Goal: Task Accomplishment & Management: Manage account settings

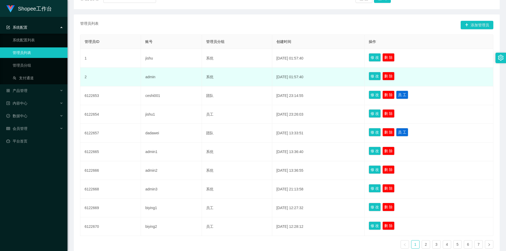
scroll to position [112, 0]
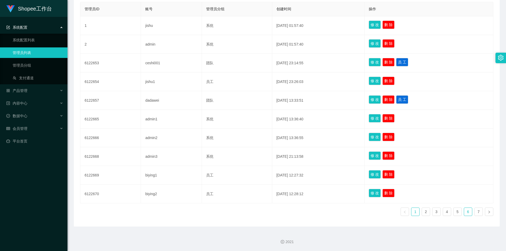
click at [464, 211] on link "6" at bounding box center [468, 212] width 8 height 8
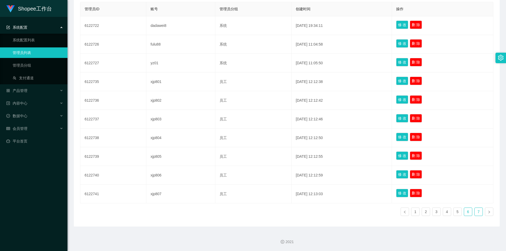
click at [475, 213] on link "7" at bounding box center [478, 212] width 8 height 8
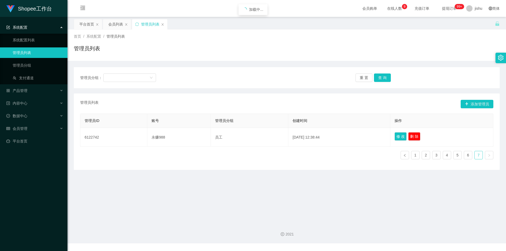
scroll to position [0, 0]
click at [464, 154] on link "6" at bounding box center [468, 155] width 8 height 8
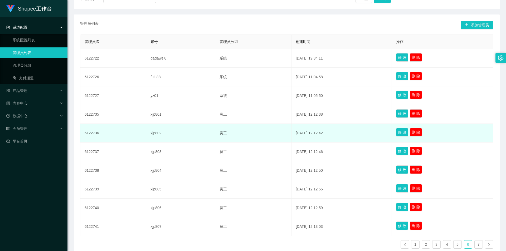
scroll to position [112, 0]
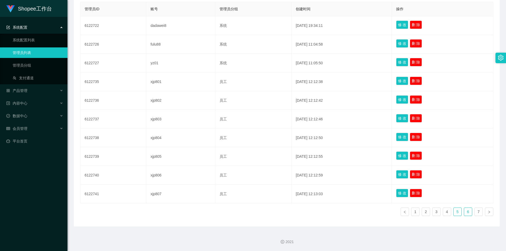
click at [454, 212] on link "5" at bounding box center [457, 212] width 8 height 8
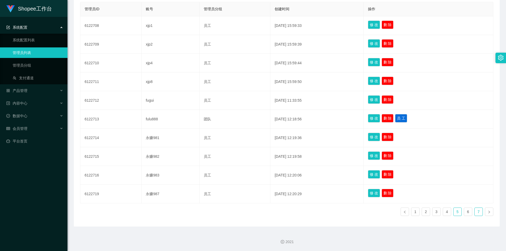
click at [474, 211] on link "7" at bounding box center [478, 212] width 8 height 8
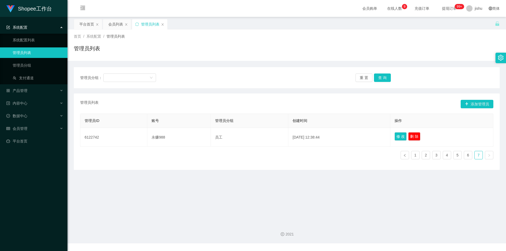
click at [345, 196] on main "关闭左侧 关闭右侧 关闭其它 刷新页面 平台首页 会员列表 管理员列表 首页 / 系统配置 / 管理员列表 / 管理员列表 管理员分组： 重 置 查 询 管理…" at bounding box center [286, 118] width 438 height 202
click at [352, 191] on main "关闭左侧 关闭右侧 关闭其它 刷新页面 平台首页 会员列表 管理员列表 首页 / 系统配置 / 管理员列表 / 管理员列表 管理员分组： 重 置 查 询 管理…" at bounding box center [286, 118] width 438 height 202
click at [222, 190] on main "关闭左侧 关闭右侧 关闭其它 刷新页面 平台首页 会员列表 管理员列表 首页 / 系统配置 / 管理员列表 / 管理员列表 管理员分组： 重 置 查 询 管理…" at bounding box center [286, 118] width 438 height 202
click at [464, 157] on link "6" at bounding box center [468, 155] width 8 height 8
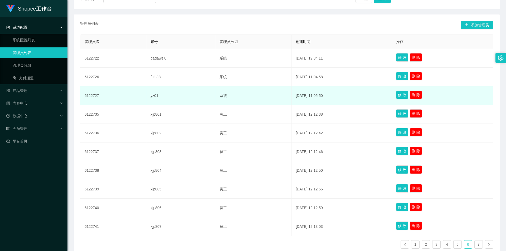
scroll to position [112, 0]
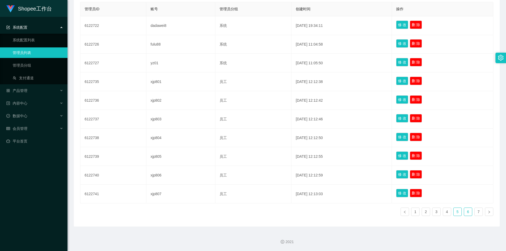
click at [453, 211] on link "5" at bounding box center [457, 212] width 8 height 8
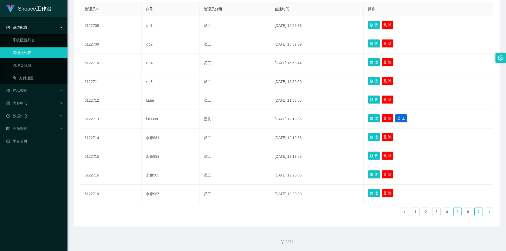
click at [475, 213] on link "7" at bounding box center [478, 212] width 8 height 8
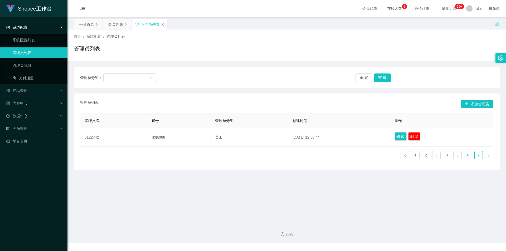
click at [464, 155] on link "6" at bounding box center [468, 155] width 8 height 8
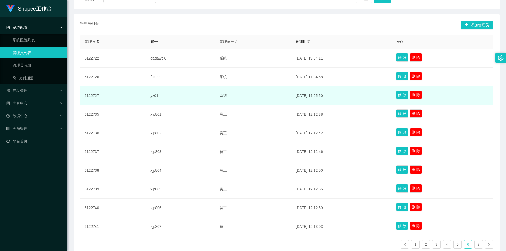
scroll to position [112, 0]
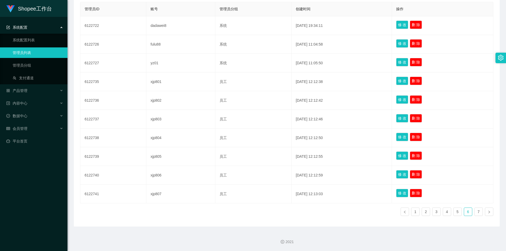
click at [243, 228] on div "2021" at bounding box center [286, 238] width 438 height 24
click at [475, 211] on link "7" at bounding box center [478, 212] width 8 height 8
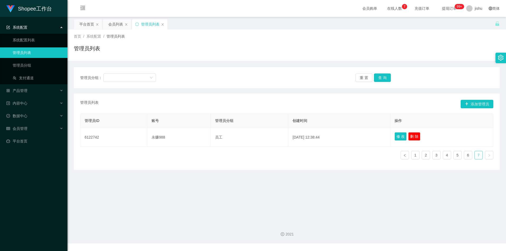
scroll to position [0, 0]
click at [200, 209] on main "关闭左侧 关闭右侧 关闭其它 刷新页面 平台首页 会员列表 管理员列表 首页 / 系统配置 / 管理员列表 / 管理员列表 管理员分组： 重 置 查 询 管理…" at bounding box center [286, 118] width 438 height 202
click at [466, 155] on link "6" at bounding box center [468, 155] width 8 height 8
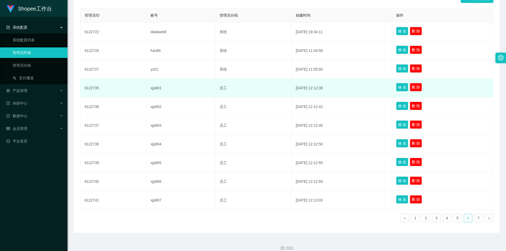
scroll to position [112, 0]
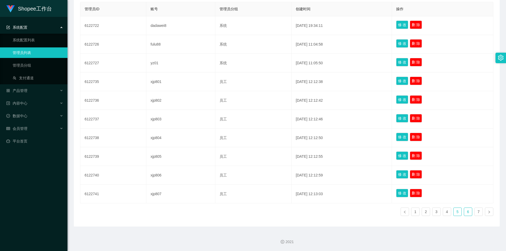
click at [454, 213] on link "5" at bounding box center [457, 212] width 8 height 8
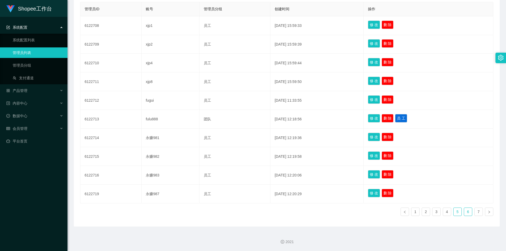
click at [465, 212] on link "6" at bounding box center [468, 212] width 8 height 8
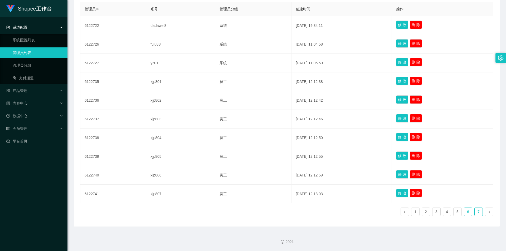
click at [474, 213] on link "7" at bounding box center [478, 212] width 8 height 8
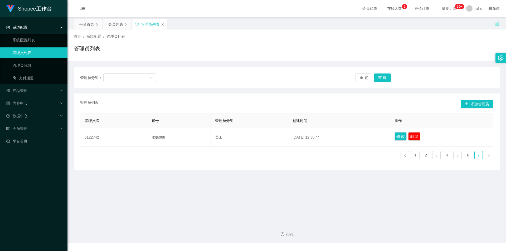
click at [344, 188] on main "关闭左侧 关闭右侧 关闭其它 刷新页面 平台首页 会员列表 管理员列表 首页 / 系统配置 / 管理员列表 / 管理员列表 管理员分组： 重 置 查 询 管理…" at bounding box center [286, 118] width 438 height 202
click at [465, 156] on link "6" at bounding box center [468, 155] width 8 height 8
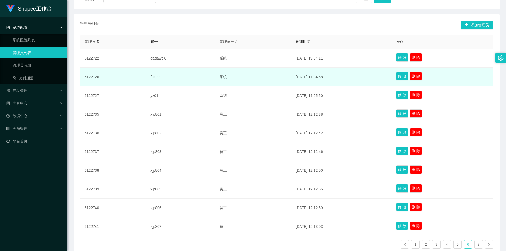
scroll to position [112, 0]
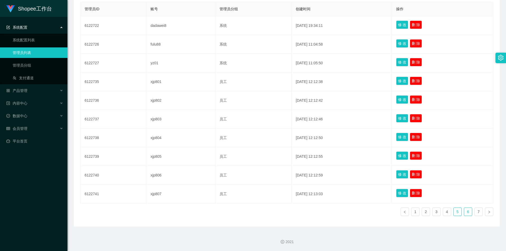
click at [453, 211] on link "5" at bounding box center [457, 212] width 8 height 8
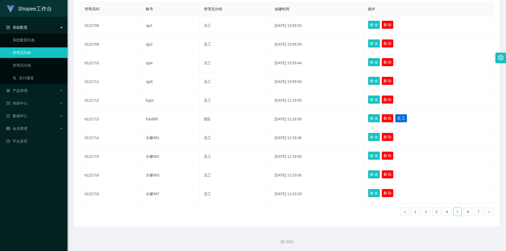
click at [236, 211] on div "管理员ID 账号 管理员分组 创建时间 操作 6122708 xjp1 员工 2025-08-14 15:59:33 修 改 删 除 6122709 xjp2…" at bounding box center [286, 111] width 413 height 218
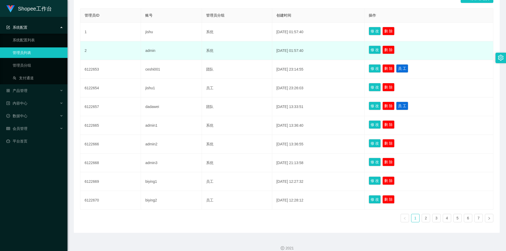
scroll to position [112, 0]
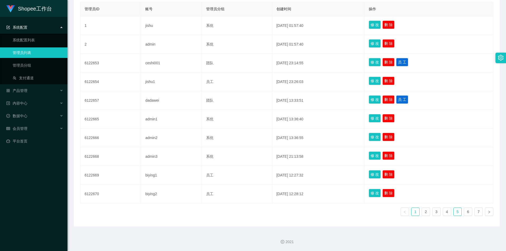
click at [456, 211] on link "5" at bounding box center [457, 212] width 8 height 8
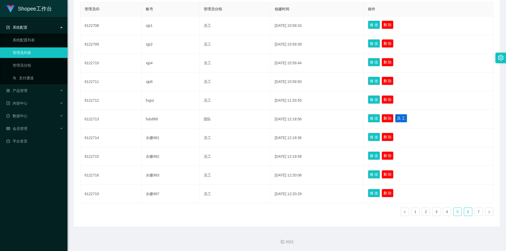
click at [466, 211] on link "6" at bounding box center [468, 212] width 8 height 8
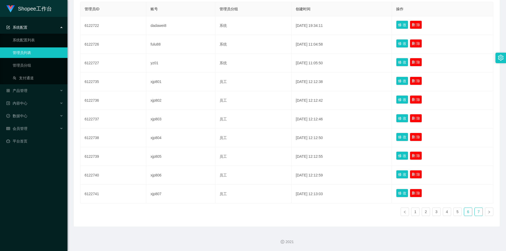
click at [476, 212] on link "7" at bounding box center [478, 212] width 8 height 8
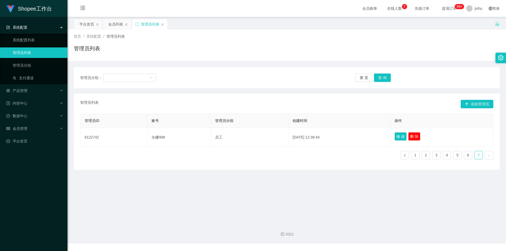
click at [333, 179] on main "关闭左侧 关闭右侧 关闭其它 刷新页面 平台首页 会员列表 管理员列表 首页 / 系统配置 / 管理员列表 / 管理员列表 管理员分组： 重 置 查 询 管理…" at bounding box center [286, 118] width 438 height 202
click at [224, 196] on main "关闭左侧 关闭右侧 关闭其它 刷新页面 平台首页 会员列表 管理员列表 首页 / 系统配置 / 管理员列表 / 管理员列表 管理员分组： 重 置 查 询 管理…" at bounding box center [286, 118] width 438 height 202
click at [412, 156] on link "1" at bounding box center [415, 155] width 8 height 8
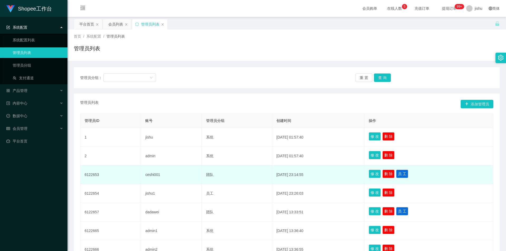
scroll to position [53, 0]
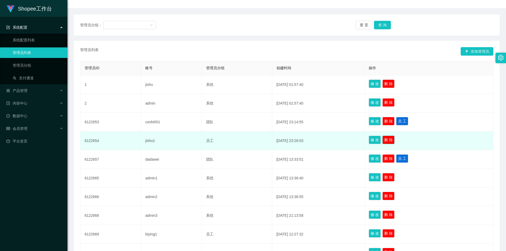
click at [394, 140] on button "删 除" at bounding box center [388, 140] width 12 height 8
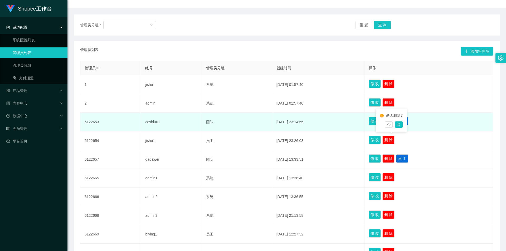
click at [338, 117] on td "[DATE] 23:14:55" at bounding box center [318, 122] width 92 height 19
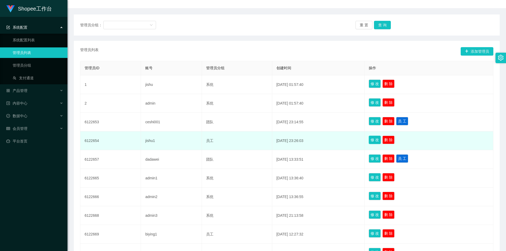
click at [375, 140] on button "修 改" at bounding box center [374, 140] width 12 height 8
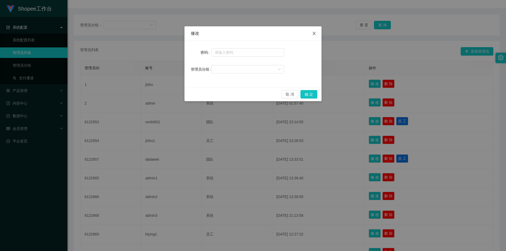
click at [315, 34] on icon "图标: close" at bounding box center [314, 33] width 4 height 4
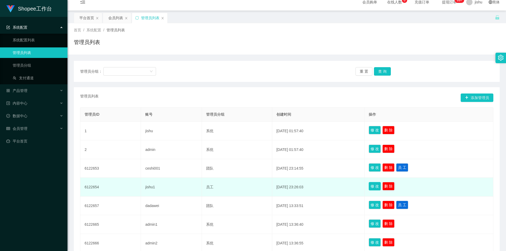
scroll to position [0, 0]
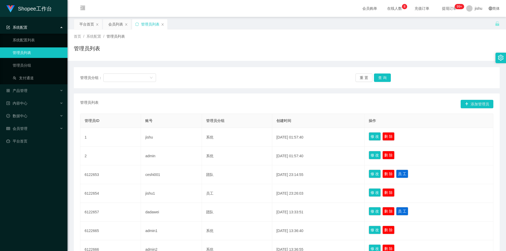
click at [245, 48] on div "管理员列表" at bounding box center [287, 51] width 426 height 12
click at [343, 40] on div "首页 / 系统配置 / 管理员列表 / 管理员列表" at bounding box center [287, 45] width 426 height 23
click at [243, 56] on div "首页 / 系统配置 / 管理员列表 / 管理员列表" at bounding box center [286, 44] width 438 height 31
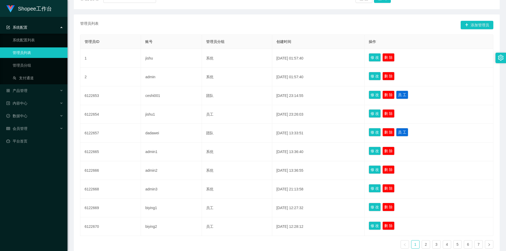
scroll to position [112, 0]
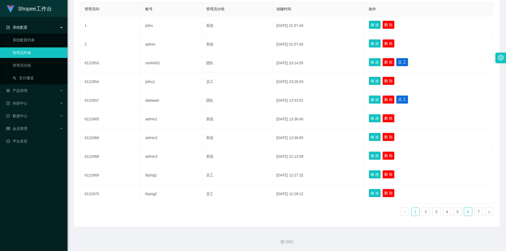
click at [465, 211] on link "6" at bounding box center [468, 212] width 8 height 8
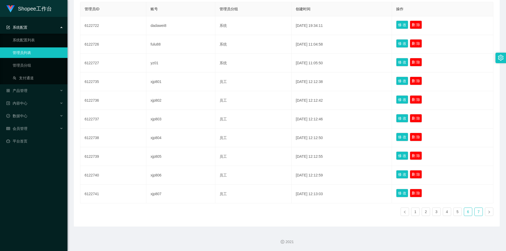
click at [474, 213] on link "7" at bounding box center [478, 212] width 8 height 8
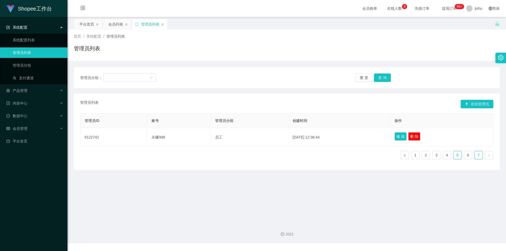
click at [454, 156] on link "5" at bounding box center [457, 155] width 8 height 8
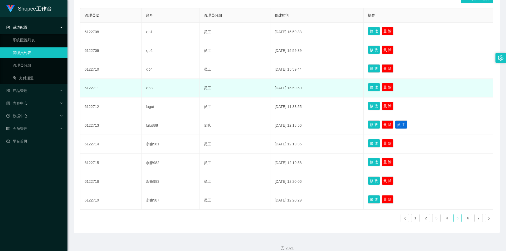
scroll to position [112, 0]
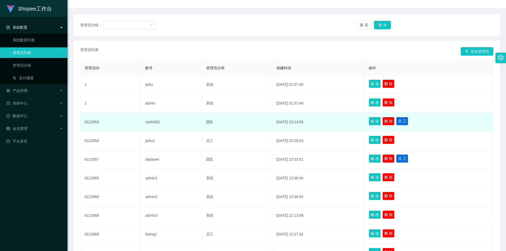
scroll to position [112, 0]
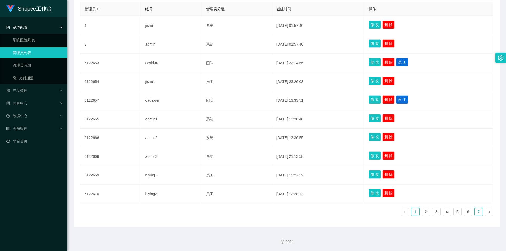
click at [475, 212] on link "7" at bounding box center [478, 212] width 8 height 8
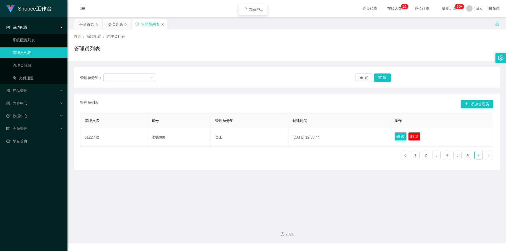
scroll to position [0, 0]
click at [415, 216] on main "关闭左侧 关闭右侧 关闭其它 刷新页面 平台首页 会员列表 管理员列表 首页 / 系统配置 / 管理员列表 / 管理员列表 管理员分组： 重 置 查 询 管理…" at bounding box center [286, 118] width 438 height 202
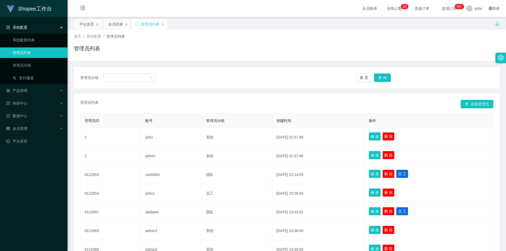
scroll to position [112, 0]
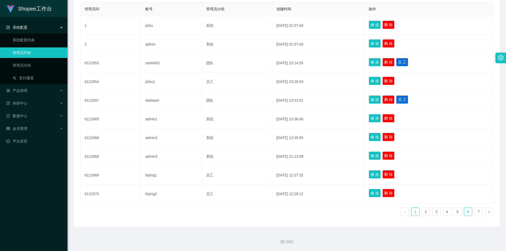
click at [465, 213] on link "6" at bounding box center [468, 212] width 8 height 8
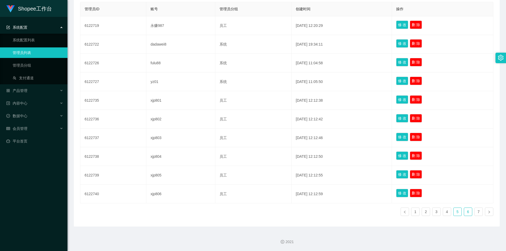
click at [454, 213] on link "5" at bounding box center [457, 212] width 8 height 8
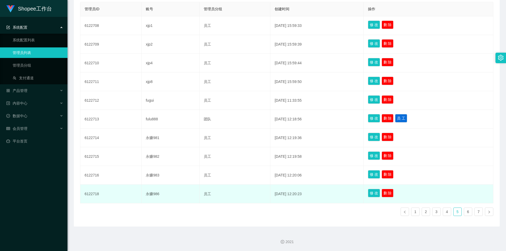
click at [102, 196] on td "6122718" at bounding box center [110, 194] width 61 height 19
drag, startPoint x: 103, startPoint y: 195, endPoint x: 85, endPoint y: 196, distance: 19.0
click at [85, 196] on td "6122718" at bounding box center [110, 194] width 61 height 19
copy td "6122718"
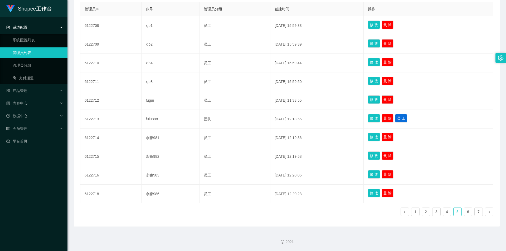
click at [241, 232] on div "2021" at bounding box center [286, 238] width 438 height 24
click at [245, 232] on div "2021" at bounding box center [286, 238] width 438 height 24
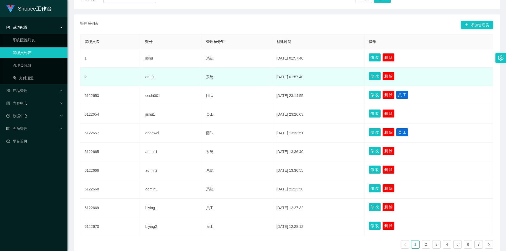
scroll to position [112, 0]
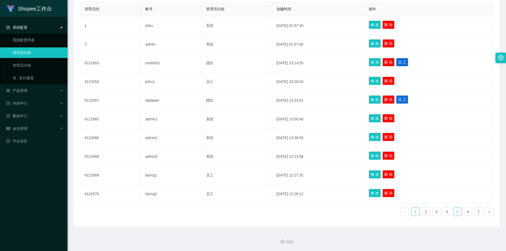
click at [453, 212] on link "5" at bounding box center [457, 212] width 8 height 8
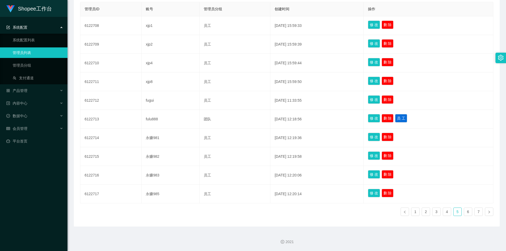
click at [214, 216] on div "管理员ID 账号 管理员分组 创建时间 操作 6122708 xjp1 员工 [DATE] 15:59:33 修 改 删 除 6122709 xjp2 员工 …" at bounding box center [286, 111] width 413 height 218
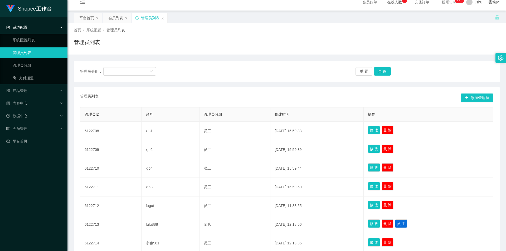
scroll to position [0, 0]
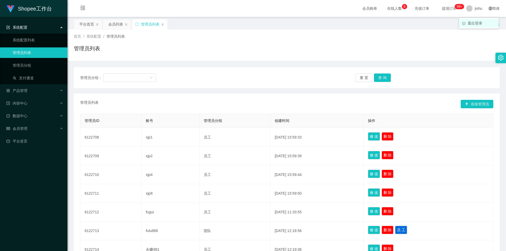
click at [474, 24] on span "退出登录" at bounding box center [474, 23] width 15 height 4
